Goal: Transaction & Acquisition: Subscribe to service/newsletter

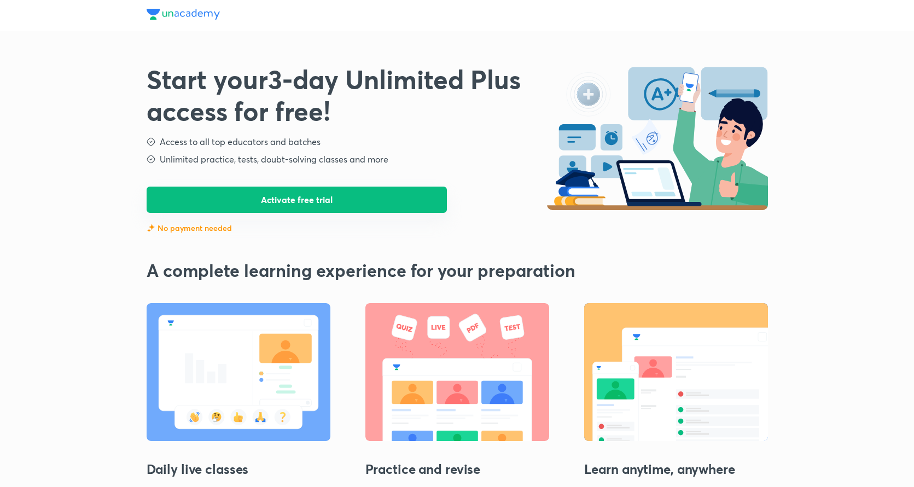
click at [308, 204] on button "Activate free trial" at bounding box center [297, 200] width 301 height 26
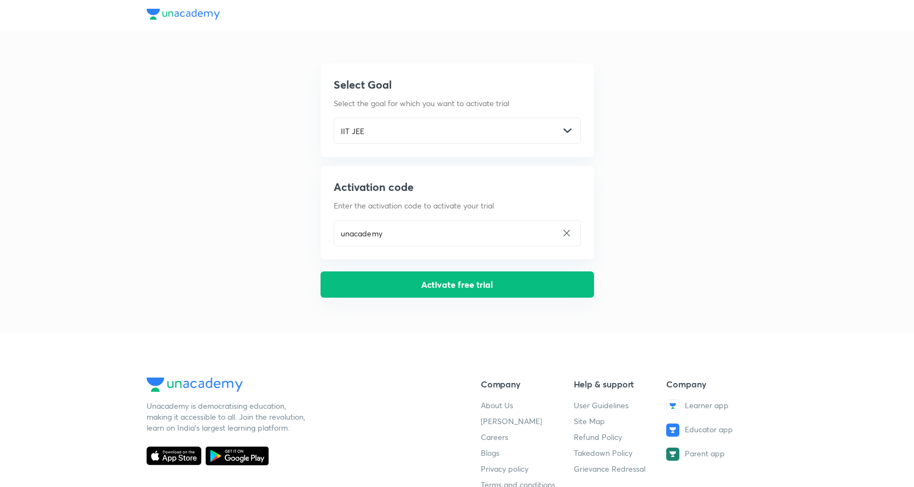
click at [383, 289] on button "Activate free trial" at bounding box center [458, 284] width 274 height 26
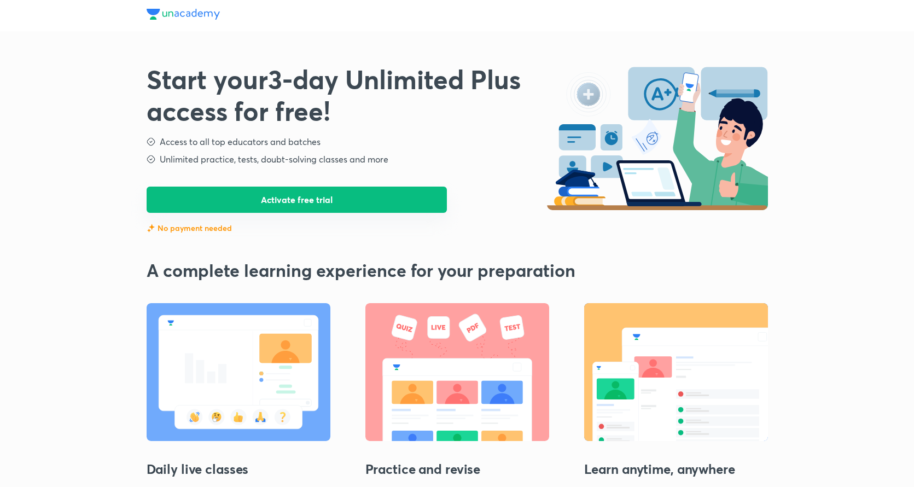
click at [373, 195] on button "Activate free trial" at bounding box center [297, 200] width 301 height 26
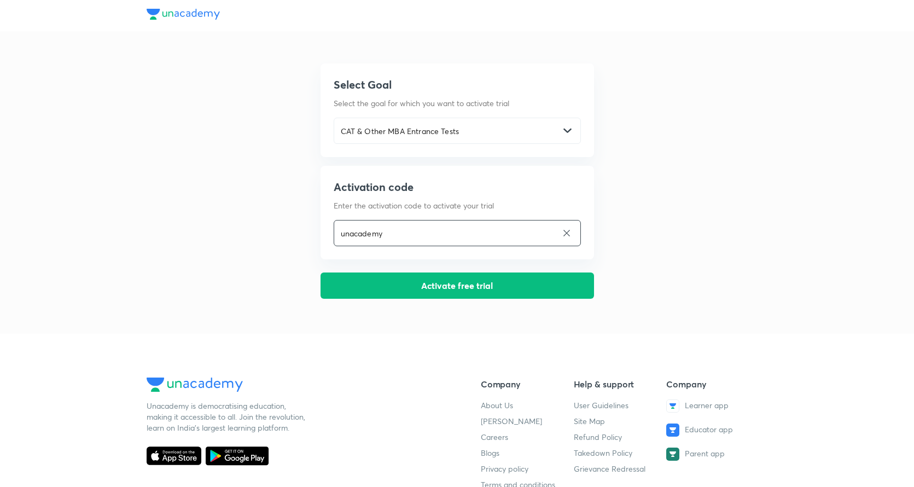
click at [406, 229] on input "unacademy" at bounding box center [445, 233] width 223 height 22
type input "UNLOCK"
click at [411, 293] on button "Activate free trial" at bounding box center [458, 284] width 274 height 26
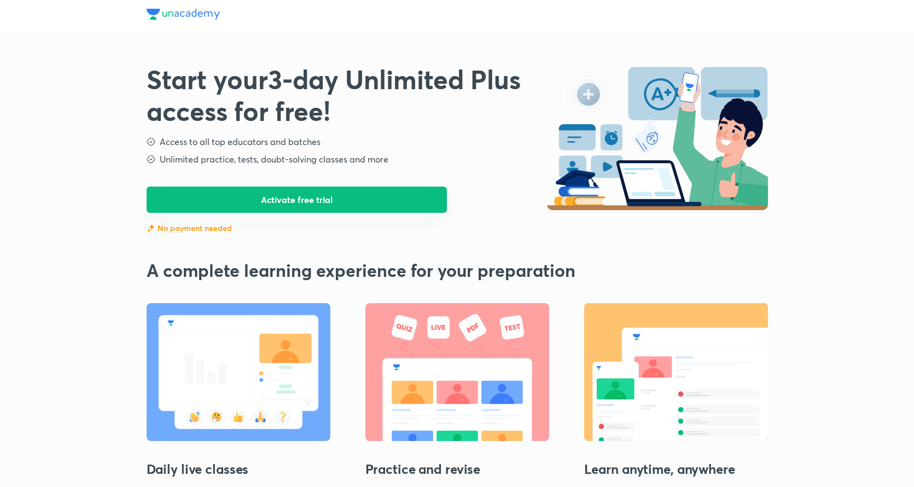
click at [311, 192] on button "Activate free trial" at bounding box center [297, 200] width 301 height 26
